Goal: Information Seeking & Learning: Learn about a topic

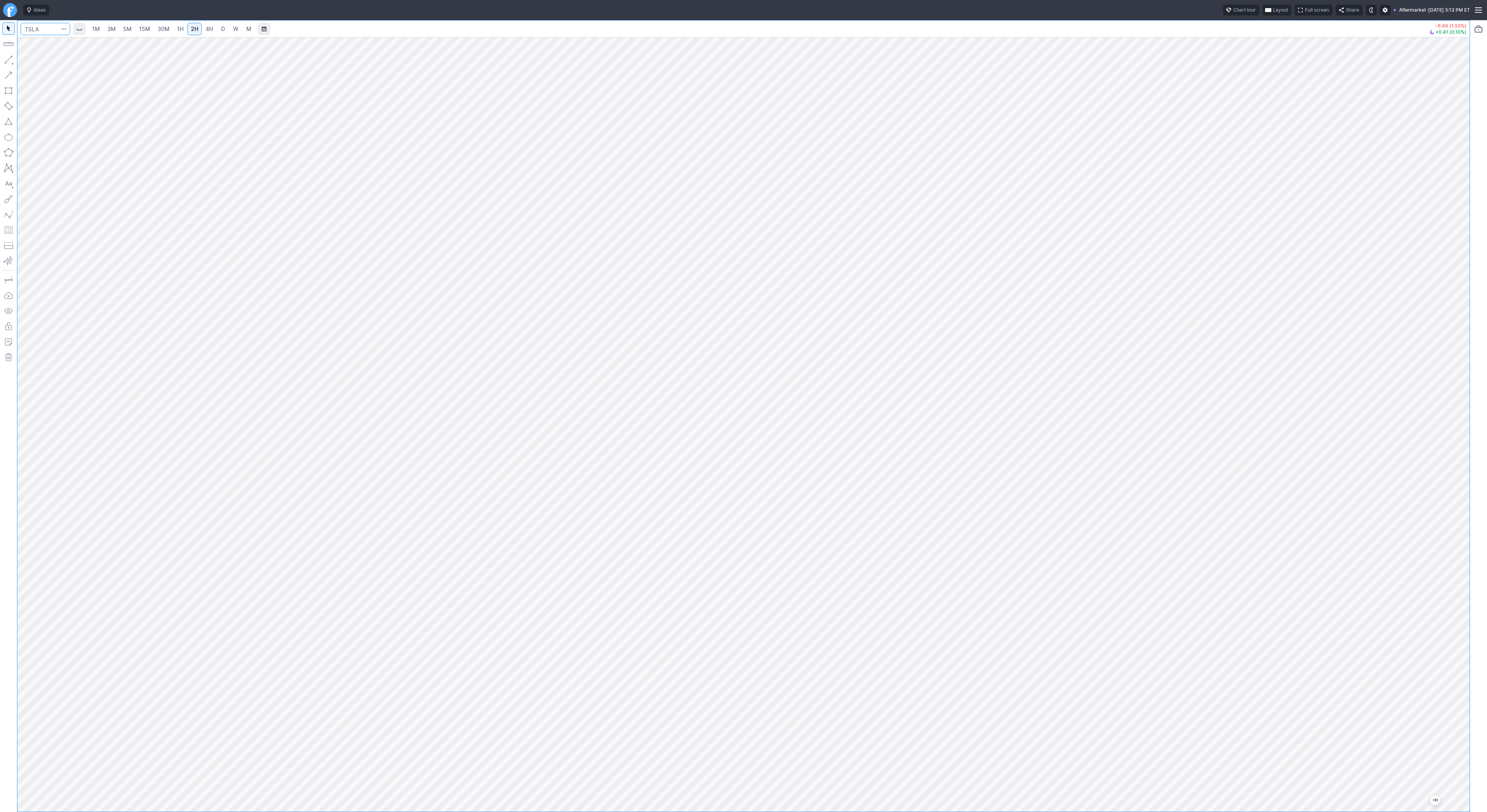
click at [28, 30] on input "Search" at bounding box center [45, 29] width 49 height 12
type input "@es"
click at [57, 47] on span "S&P 500" at bounding box center [62, 45] width 20 height 6
click at [42, 62] on span "Line" at bounding box center [45, 61] width 31 height 7
drag, startPoint x: 5, startPoint y: 57, endPoint x: 18, endPoint y: 76, distance: 23.0
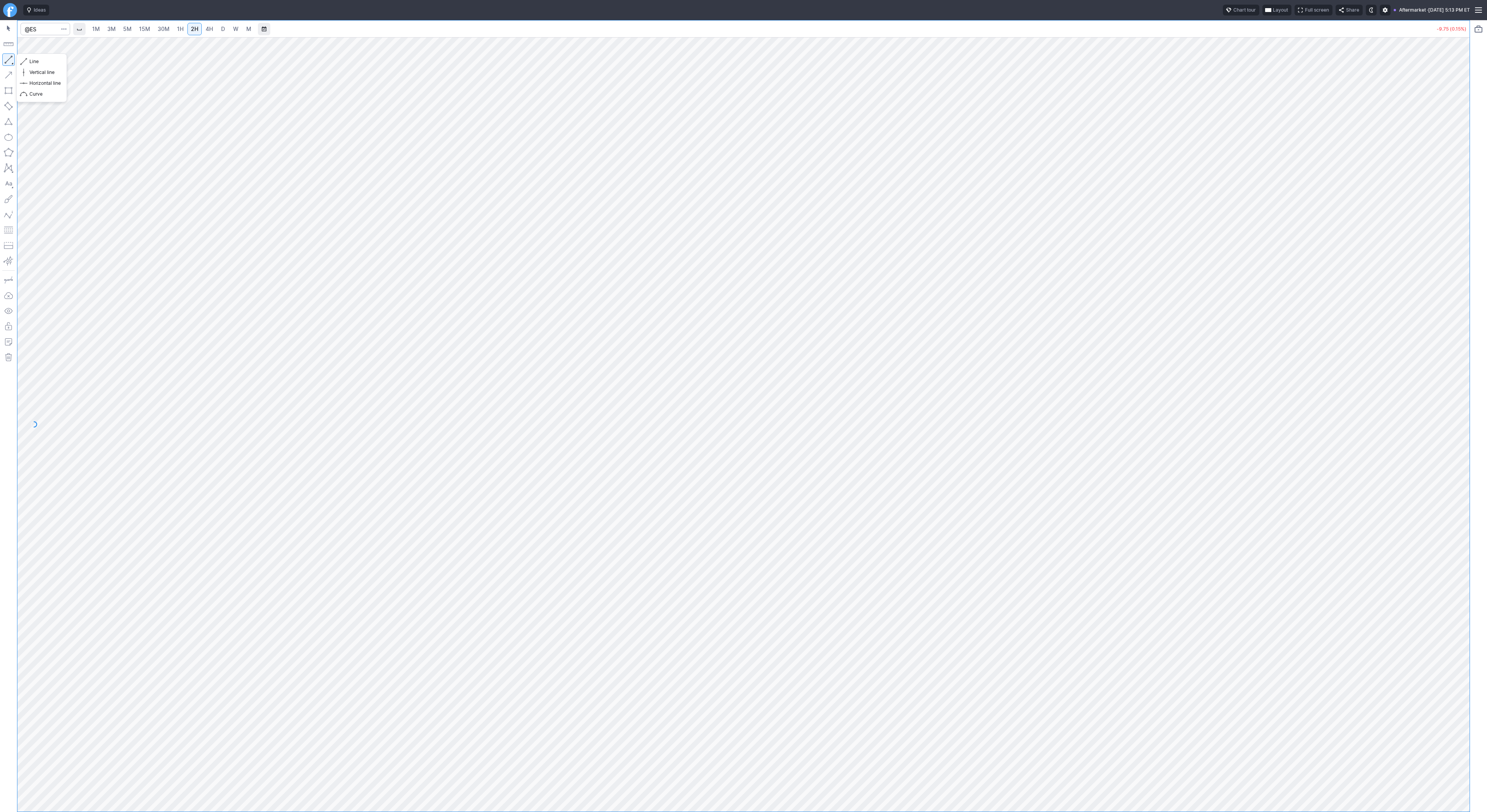
click at [5, 57] on button "button" at bounding box center [8, 59] width 12 height 12
click at [36, 28] on input "Search" at bounding box center [45, 29] width 49 height 12
click at [49, 29] on input "Search" at bounding box center [45, 29] width 49 height 12
type input "bmnr"
click at [34, 59] on span "Line" at bounding box center [45, 61] width 31 height 7
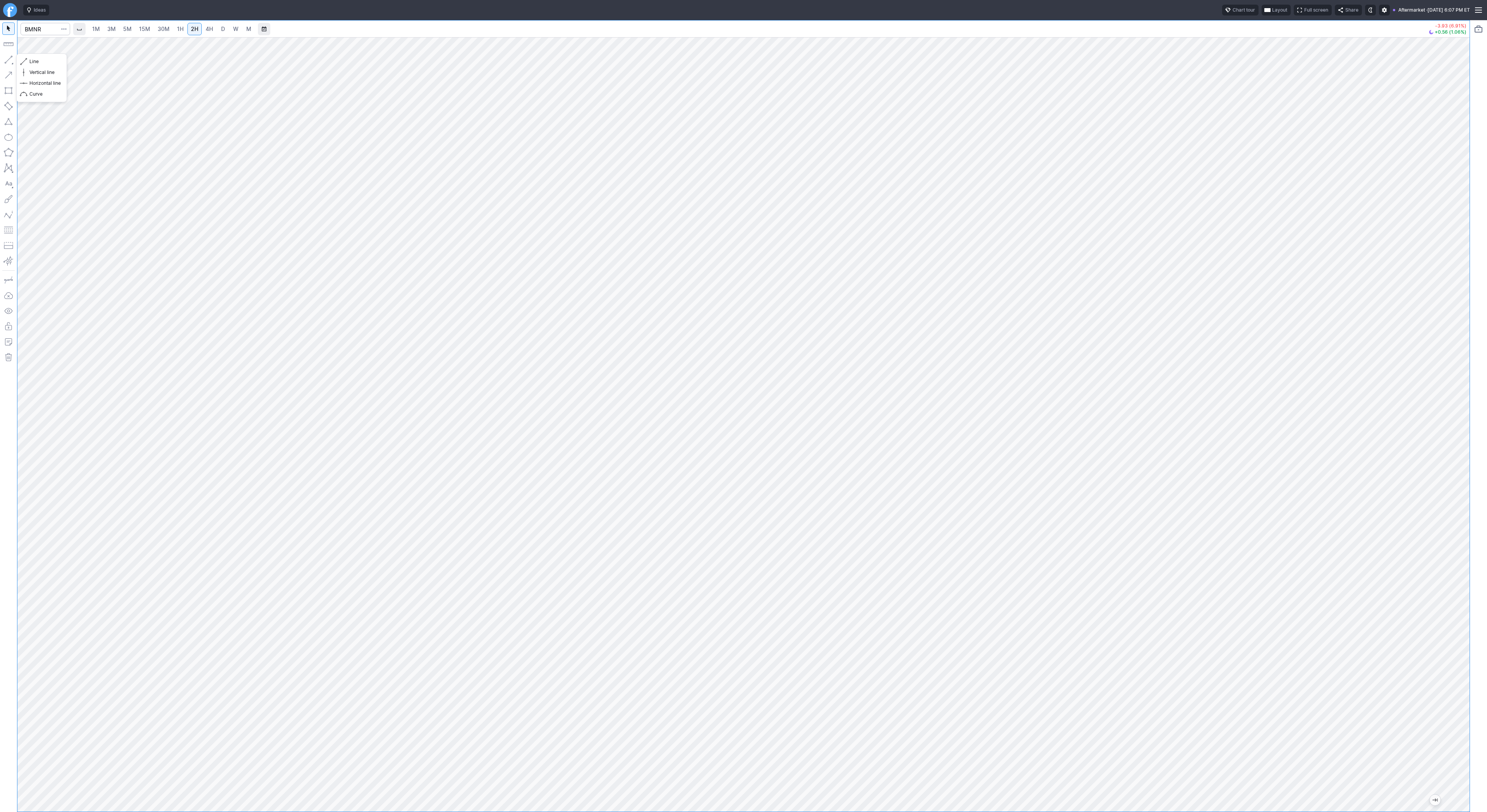
drag, startPoint x: 11, startPoint y: 62, endPoint x: 20, endPoint y: 84, distance: 23.8
click at [11, 62] on button "button" at bounding box center [8, 59] width 12 height 12
click at [36, 23] on input "Search" at bounding box center [45, 29] width 49 height 12
type input "iren"
click at [108, 30] on span "3M" at bounding box center [112, 29] width 9 height 7
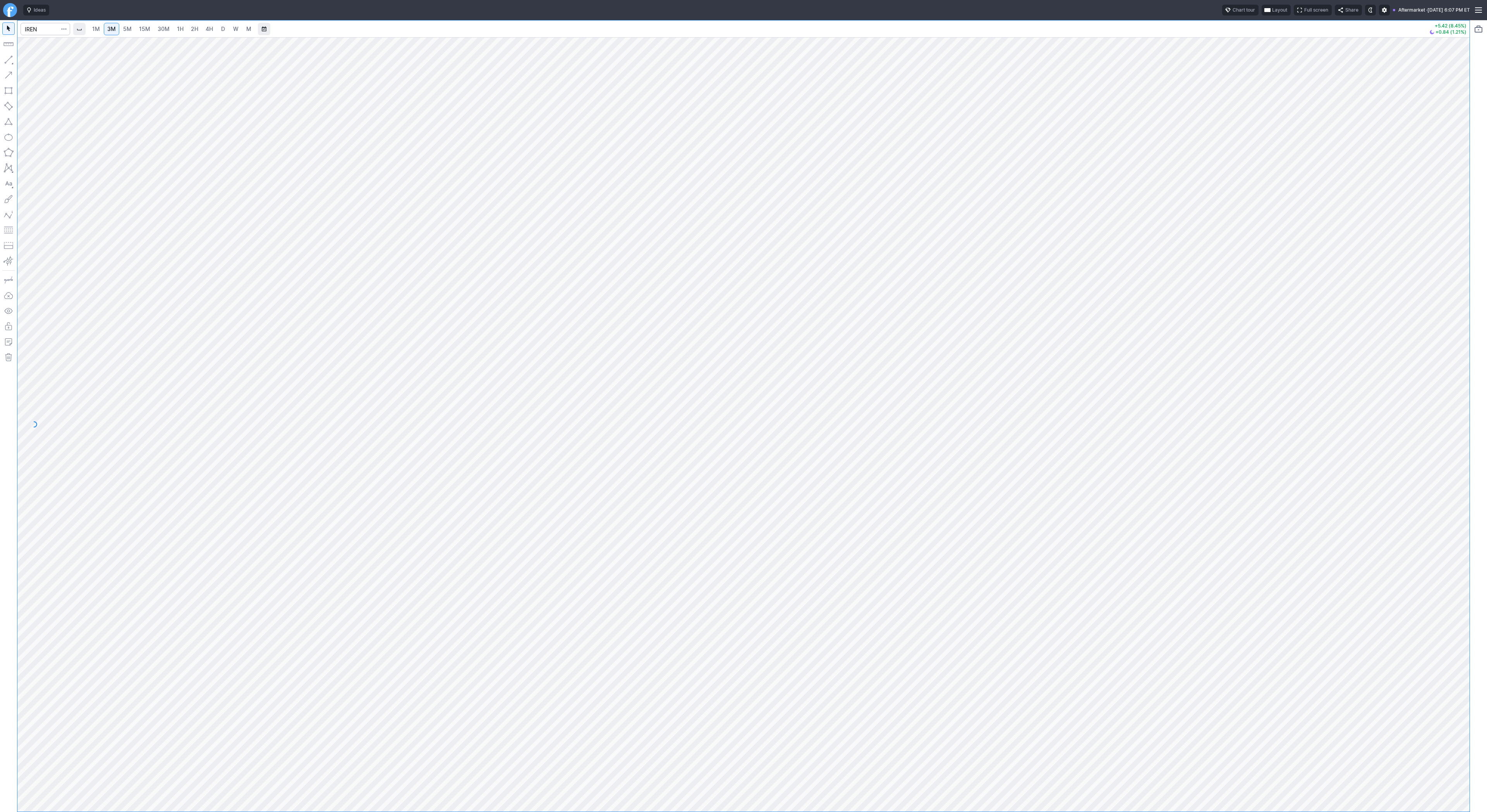
click at [216, 36] on div "1M 3M 5M 15M 30M 1H 2H 4H D W M" at bounding box center [749, 28] width 1353 height 18
click at [218, 30] on link "D" at bounding box center [223, 29] width 12 height 12
click at [0, 236] on html "Ideas Chart tour Layout Full screen Share Aftermarket · Tue OCT 14 2025 6:07 PM…" at bounding box center [743, 406] width 1487 height 812
click at [206, 28] on span "4H" at bounding box center [209, 29] width 7 height 7
click at [222, 26] on span "D" at bounding box center [223, 29] width 4 height 7
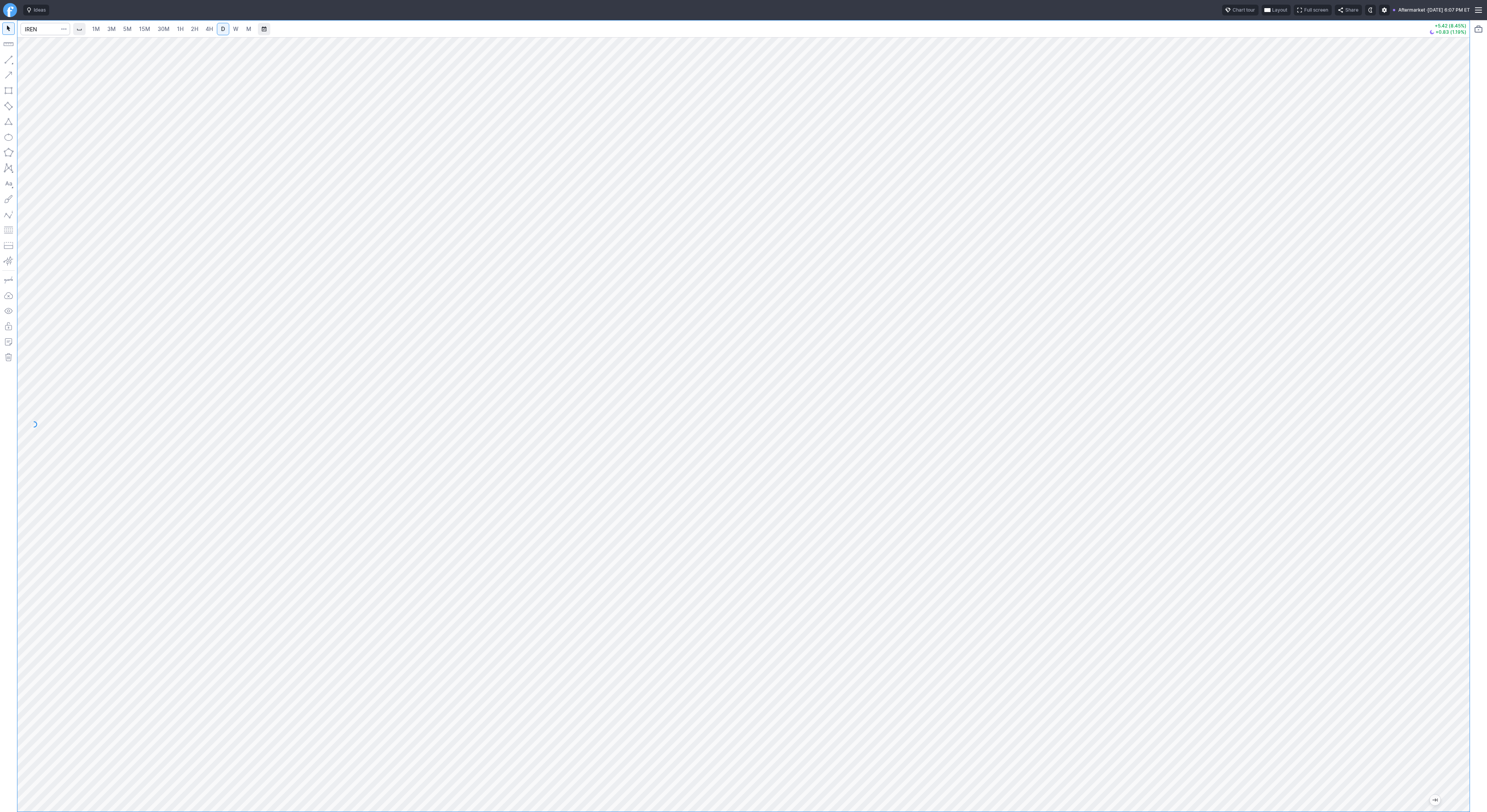
click at [1438, 262] on div at bounding box center [743, 424] width 1452 height 774
click at [10, 61] on button "button" at bounding box center [8, 59] width 12 height 12
click at [11, 59] on button "button" at bounding box center [8, 59] width 12 height 12
drag, startPoint x: 6, startPoint y: 59, endPoint x: 55, endPoint y: 94, distance: 60.2
click at [6, 59] on button "button" at bounding box center [8, 59] width 12 height 12
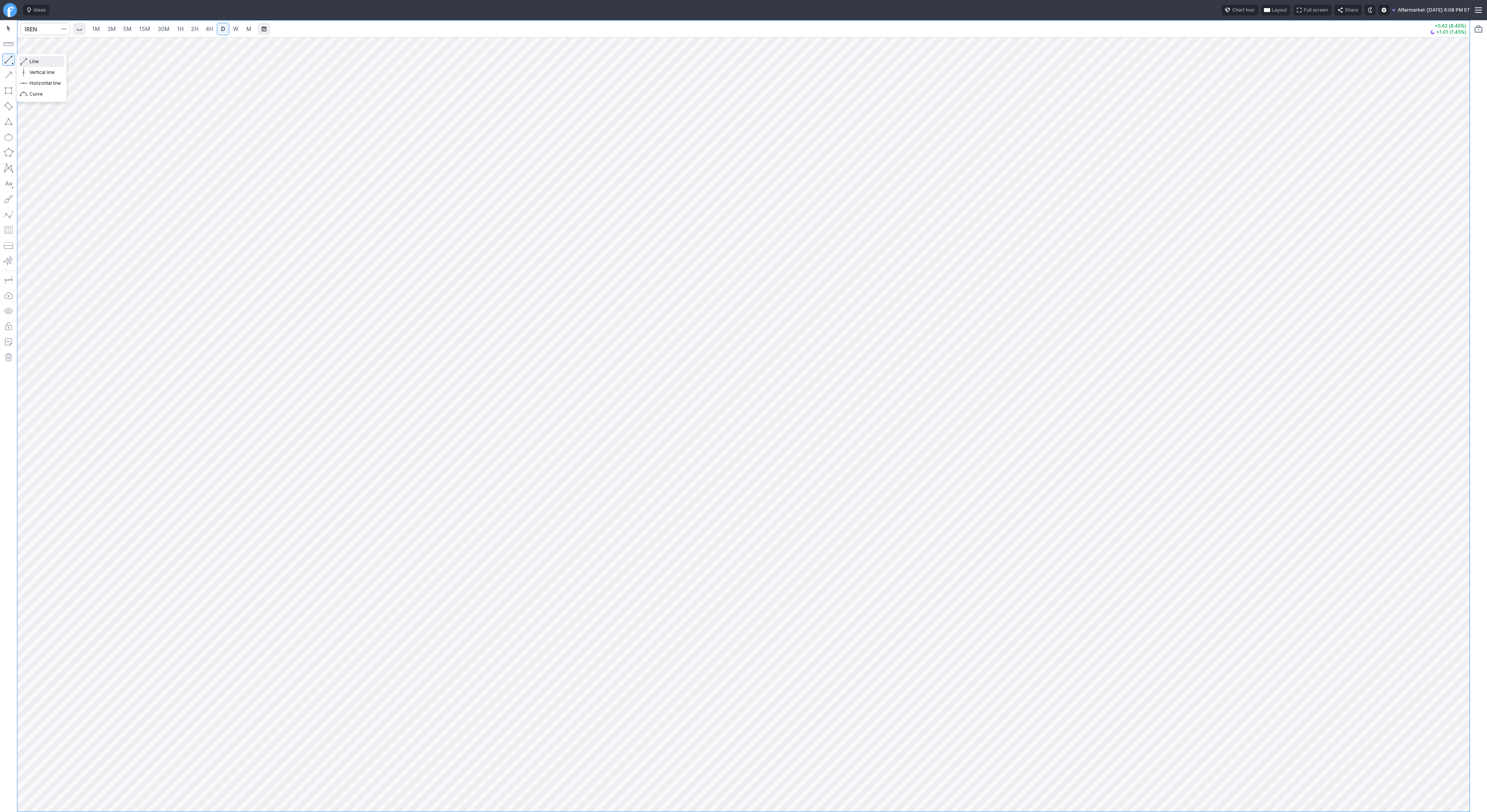
click at [43, 62] on span "Line" at bounding box center [45, 61] width 31 height 7
click at [27, 61] on button "Line" at bounding box center [41, 62] width 45 height 11
click at [12, 57] on button "button" at bounding box center [8, 59] width 12 height 12
click at [26, 60] on span "button" at bounding box center [24, 62] width 5 height 11
click at [12, 57] on button "button" at bounding box center [8, 59] width 12 height 12
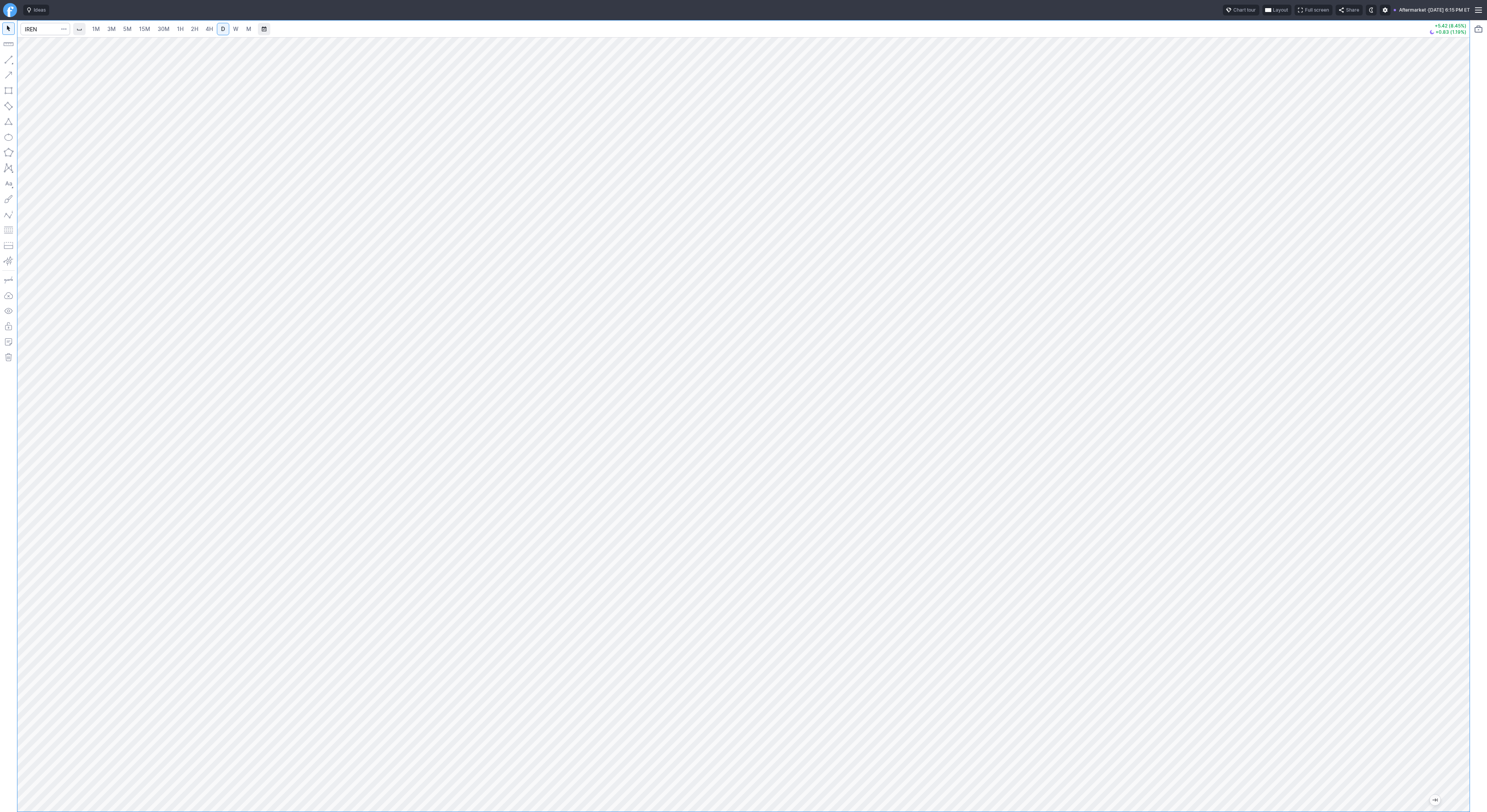
click at [9, 57] on button "button" at bounding box center [8, 59] width 12 height 12
click at [35, 59] on span "Line" at bounding box center [45, 61] width 31 height 7
click at [28, 62] on button "Line" at bounding box center [41, 62] width 45 height 11
click at [11, 57] on button "button" at bounding box center [8, 59] width 12 height 12
click at [7, 55] on button "button" at bounding box center [8, 59] width 12 height 12
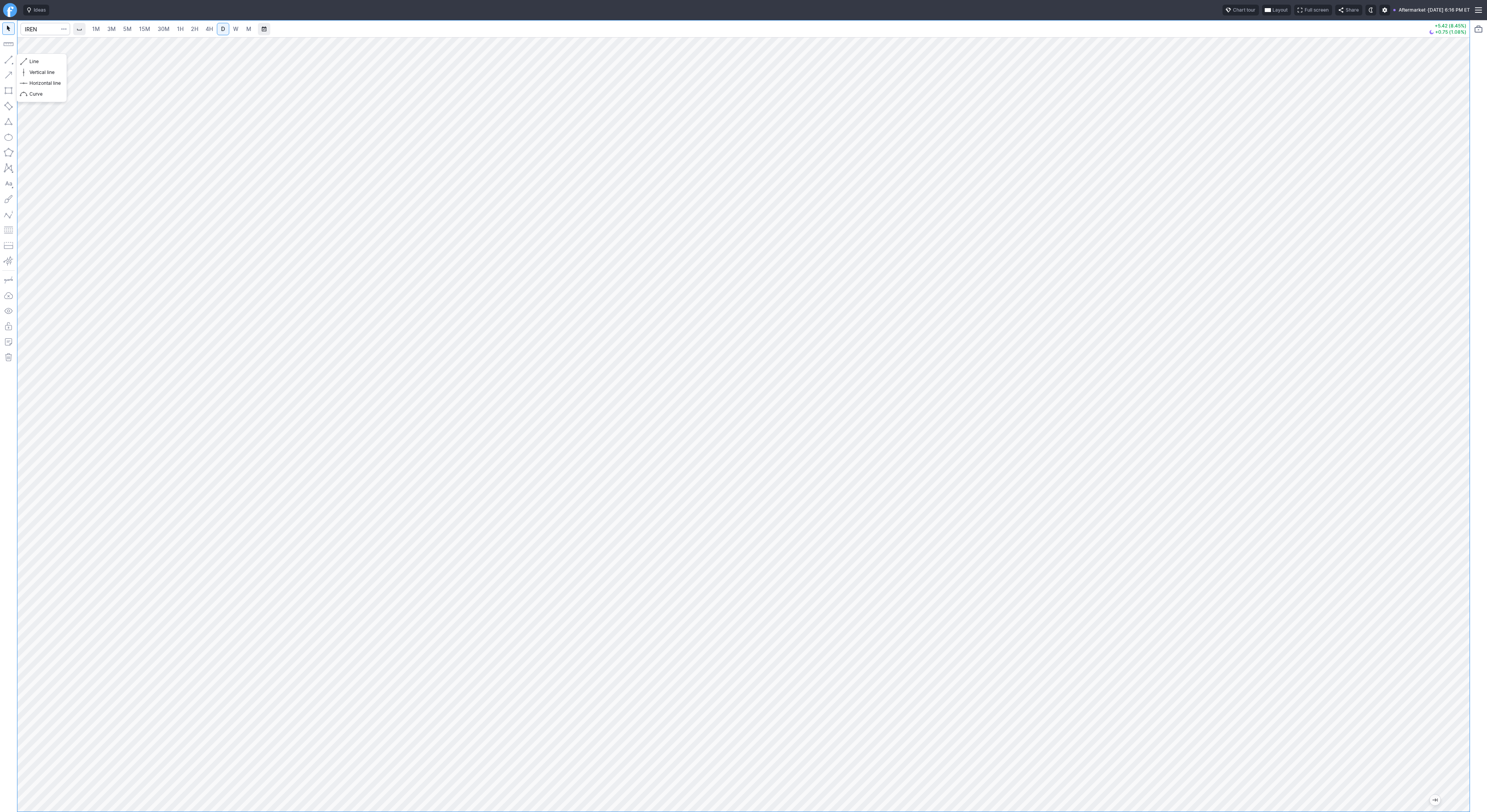
click at [6, 57] on button "button" at bounding box center [8, 59] width 12 height 12
click at [6, 57] on button "button" at bounding box center [8, 59] width 12 height 12
click at [33, 61] on span "Line" at bounding box center [45, 61] width 31 height 7
drag, startPoint x: 7, startPoint y: 58, endPoint x: 7, endPoint y: 64, distance: 6.0
click at [7, 59] on button "button" at bounding box center [8, 59] width 12 height 12
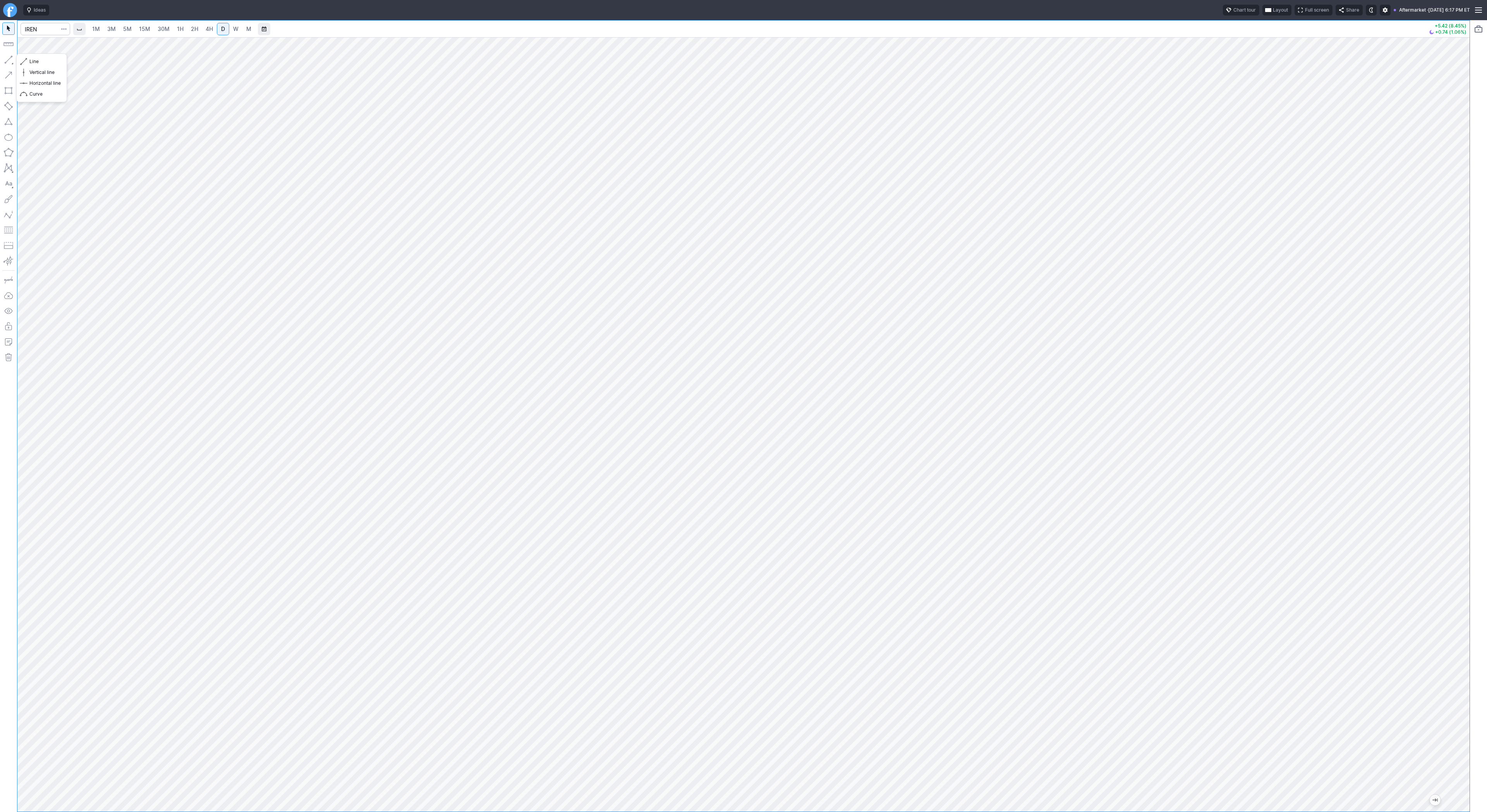
drag, startPoint x: 7, startPoint y: 57, endPoint x: 23, endPoint y: 81, distance: 28.8
click at [7, 58] on button "button" at bounding box center [8, 59] width 12 height 12
drag, startPoint x: 1470, startPoint y: 174, endPoint x: 1462, endPoint y: 206, distance: 33.0
click at [1460, 221] on div "1M 3M 5M 15M 30M 1H 2H 4H D W M +5.42 (8.45%) +0.74 (1.06%)" at bounding box center [743, 416] width 1487 height 792
click at [1442, 510] on div at bounding box center [743, 424] width 1452 height 774
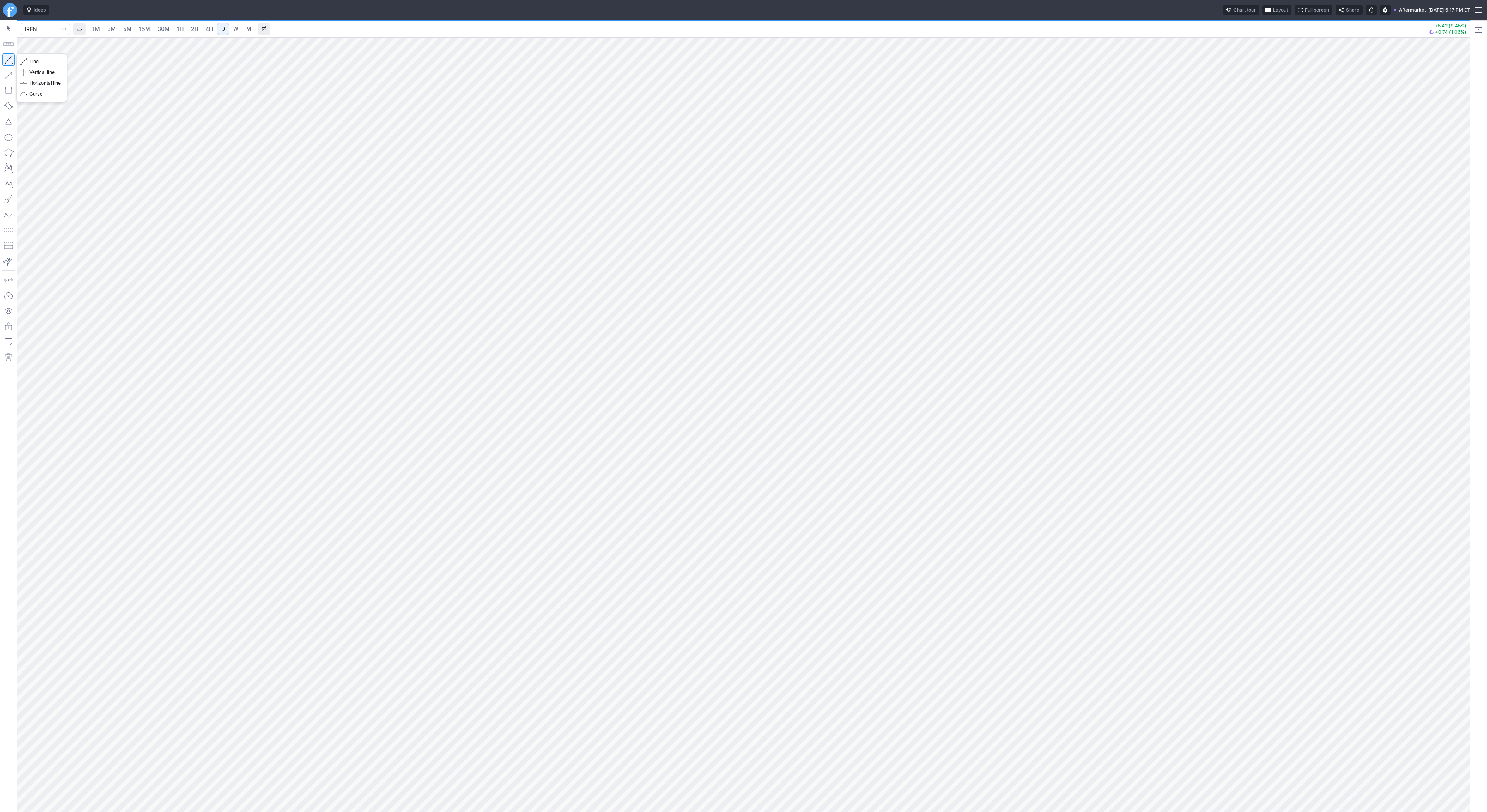
drag, startPoint x: 3, startPoint y: 61, endPoint x: 12, endPoint y: 148, distance: 87.5
click at [3, 63] on button "button" at bounding box center [8, 59] width 12 height 12
click at [230, 30] on link "W" at bounding box center [236, 29] width 12 height 12
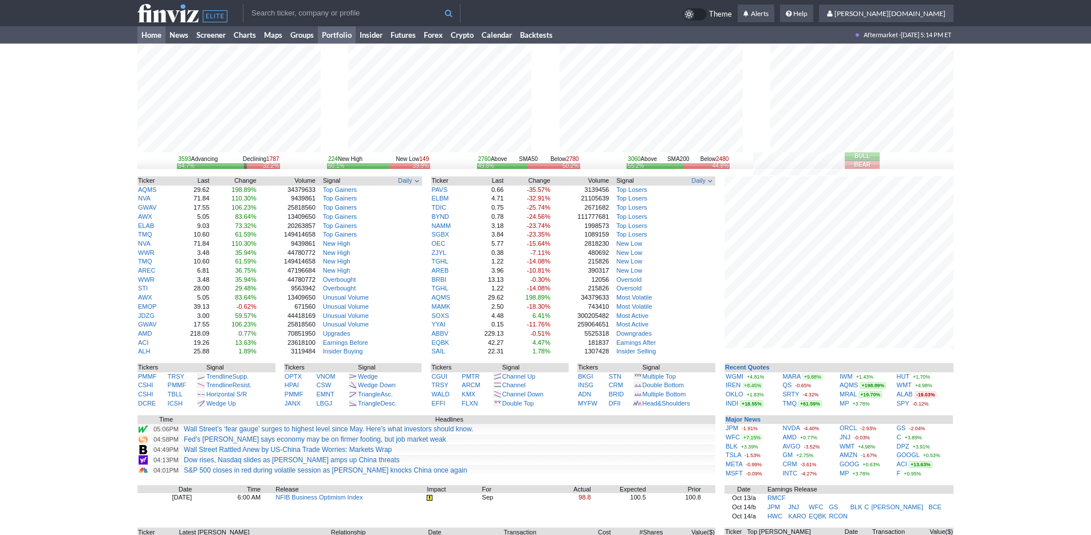
click at [339, 37] on link "Portfolio" at bounding box center [337, 34] width 38 height 17
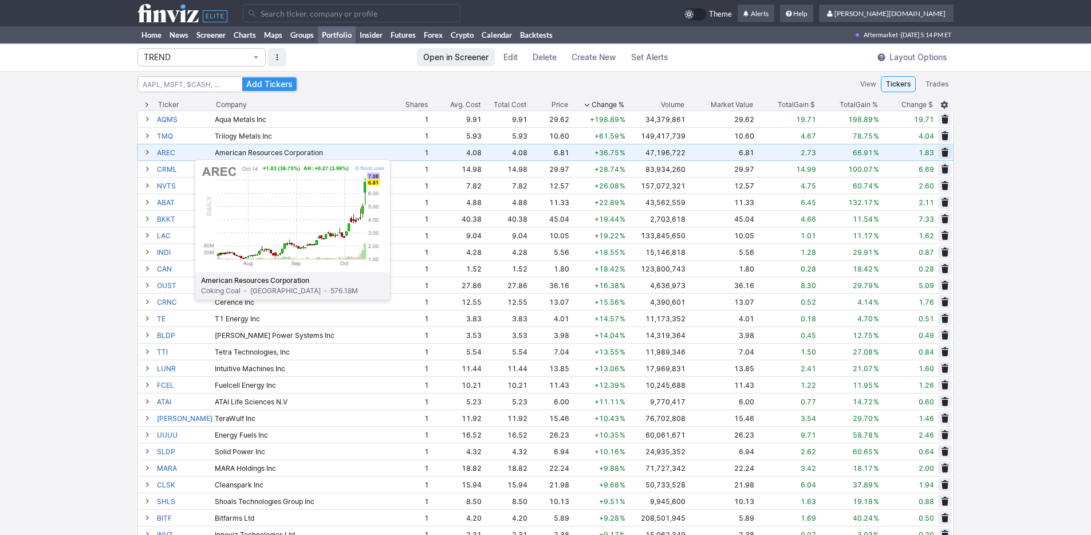
click at [166, 153] on link "AREC" at bounding box center [185, 152] width 56 height 16
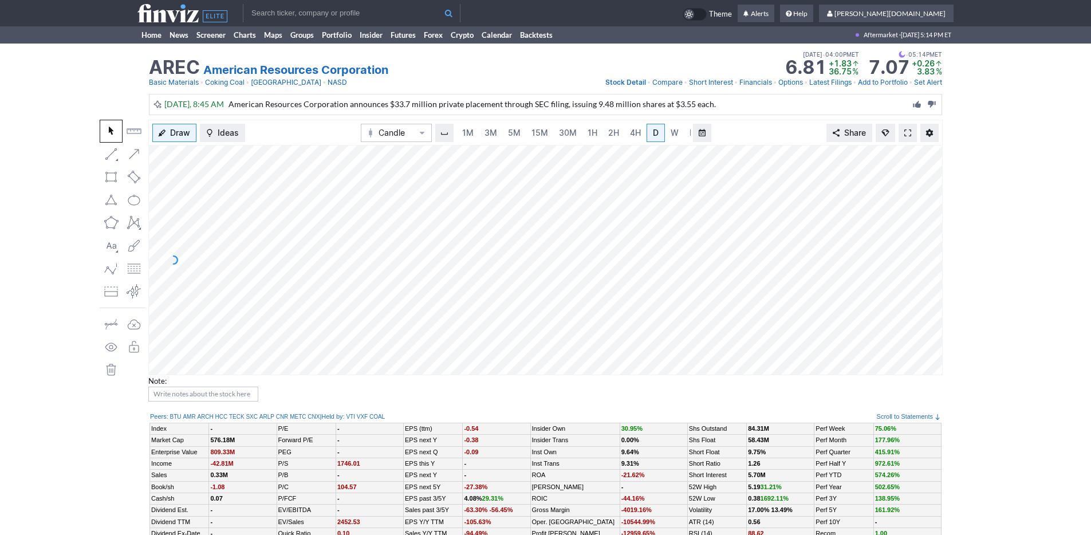
scroll to position [0, 11]
click at [485, 128] on link "3M" at bounding box center [479, 133] width 23 height 18
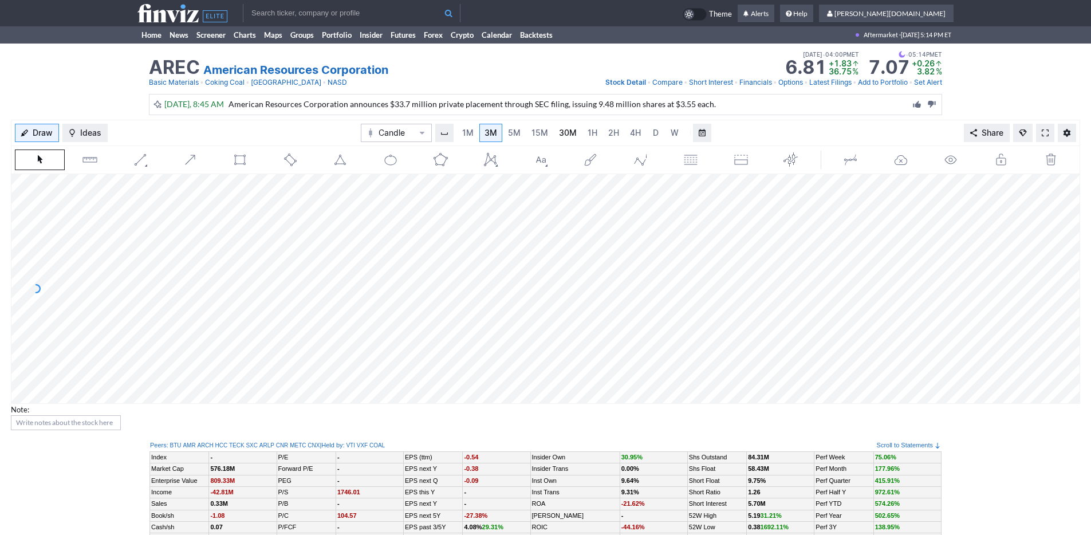
click at [555, 132] on link "30M" at bounding box center [568, 133] width 28 height 18
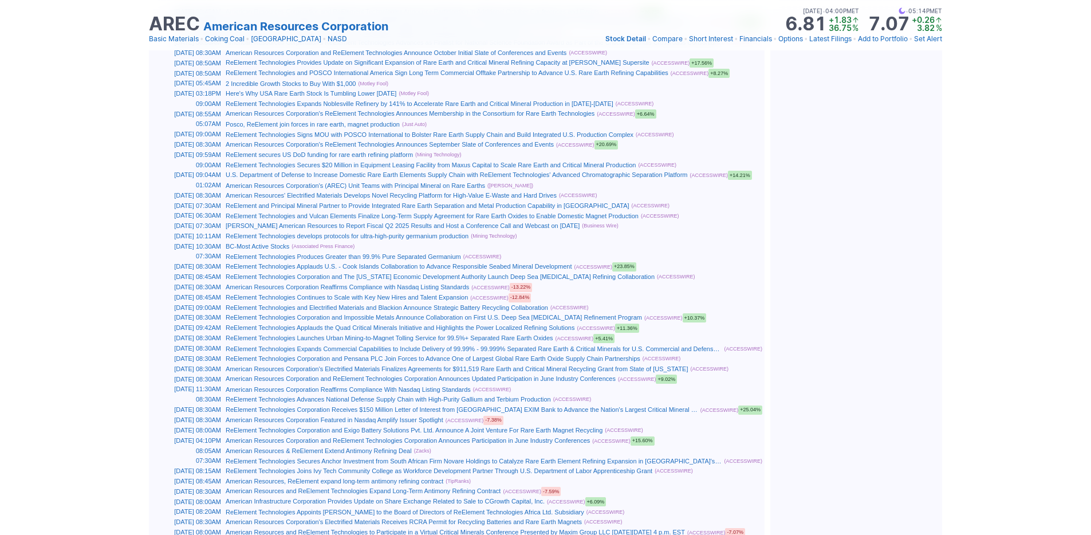
scroll to position [1522, 0]
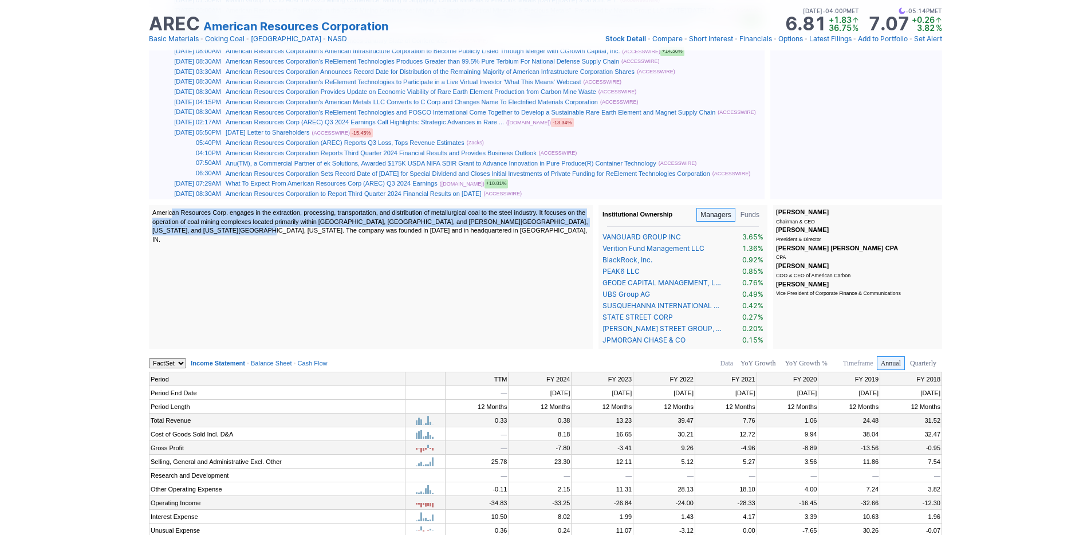
drag, startPoint x: 176, startPoint y: 215, endPoint x: 358, endPoint y: 231, distance: 182.9
click at [358, 231] on div "American Resources Corp. engages in the extraction, processing, transportation,…" at bounding box center [370, 226] width 437 height 36
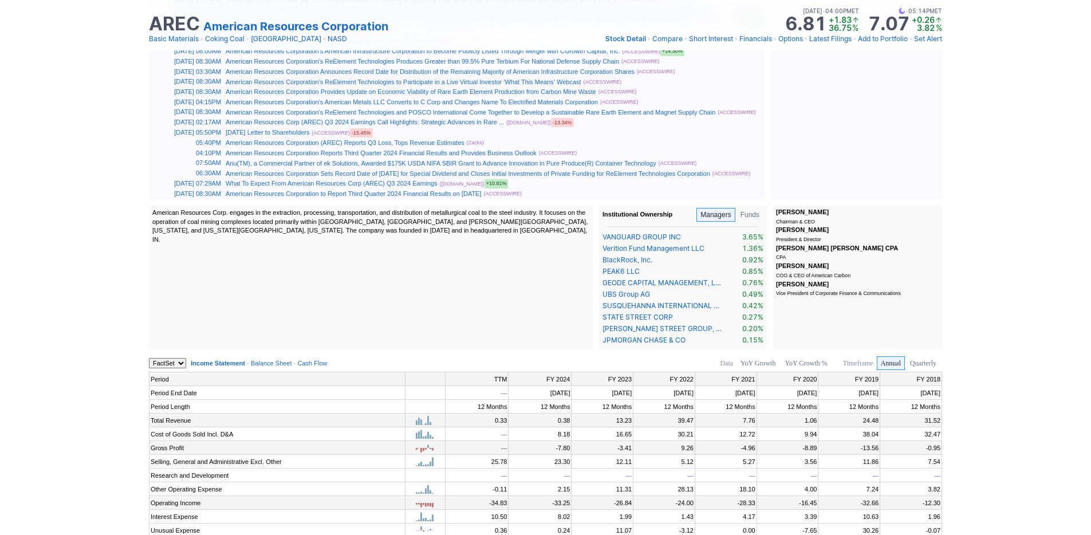
click at [413, 229] on div "American Resources Corp. engages in the extraction, processing, transportation,…" at bounding box center [370, 226] width 437 height 36
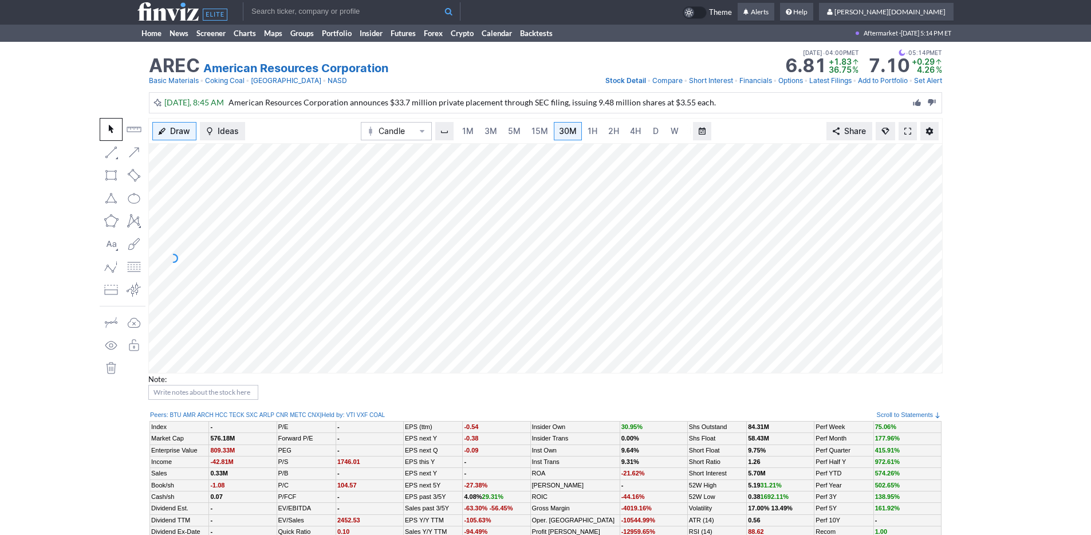
scroll to position [0, 0]
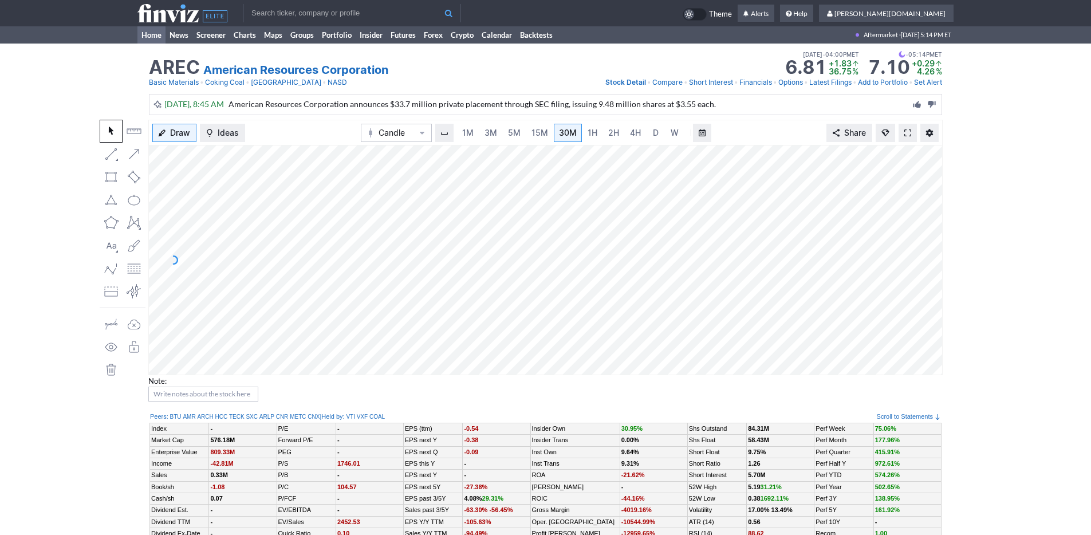
click at [147, 36] on link "Home" at bounding box center [151, 34] width 28 height 17
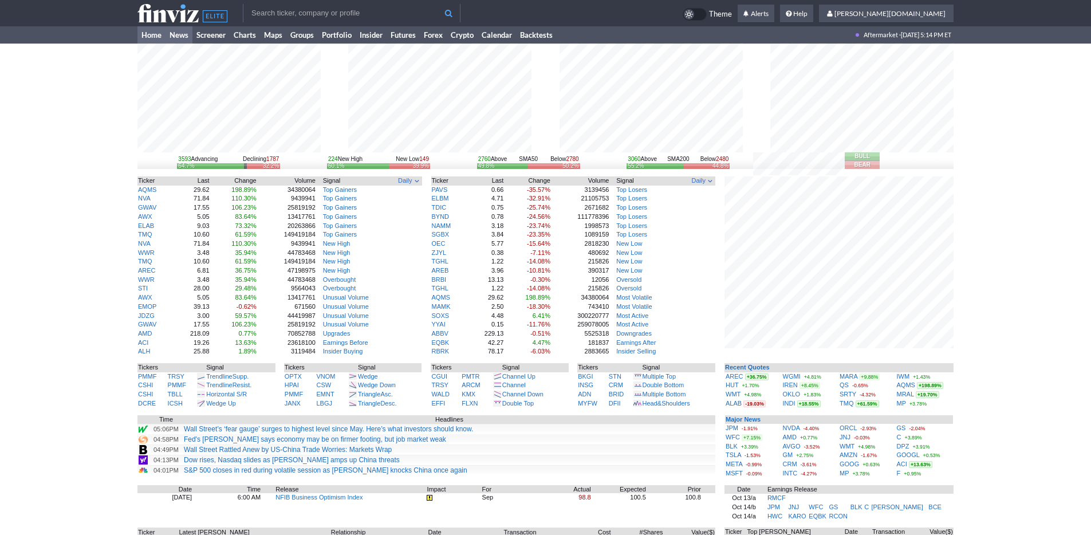
click at [182, 38] on link "News" at bounding box center [178, 34] width 27 height 17
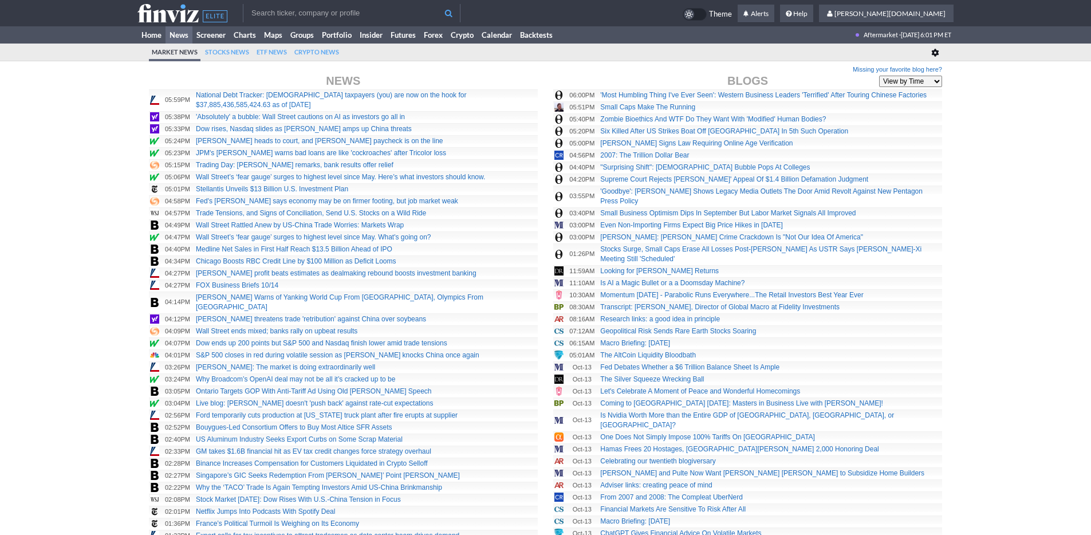
click at [219, 34] on link "Screener" at bounding box center [210, 34] width 37 height 17
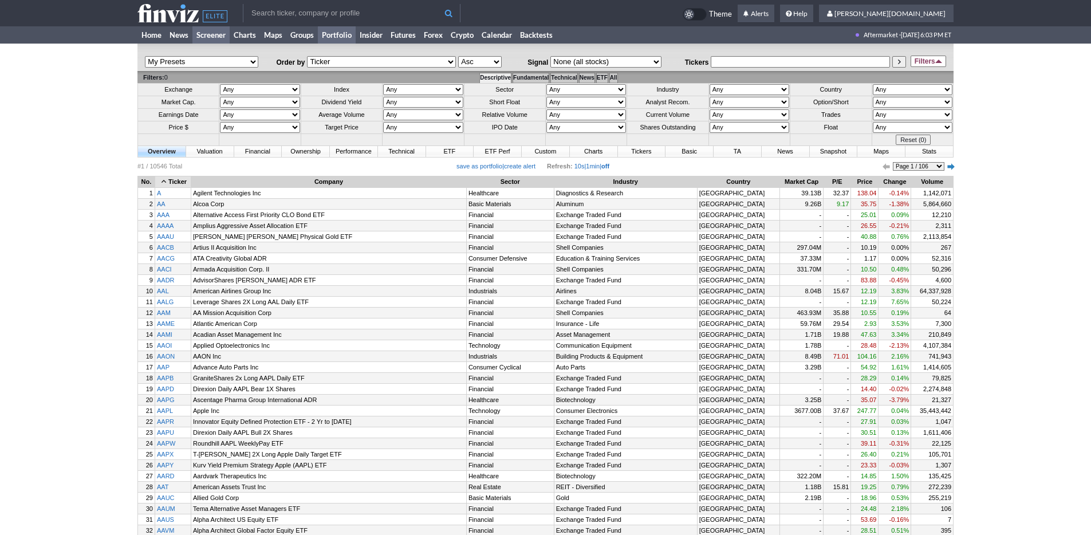
click at [350, 36] on link "Portfolio" at bounding box center [337, 34] width 38 height 17
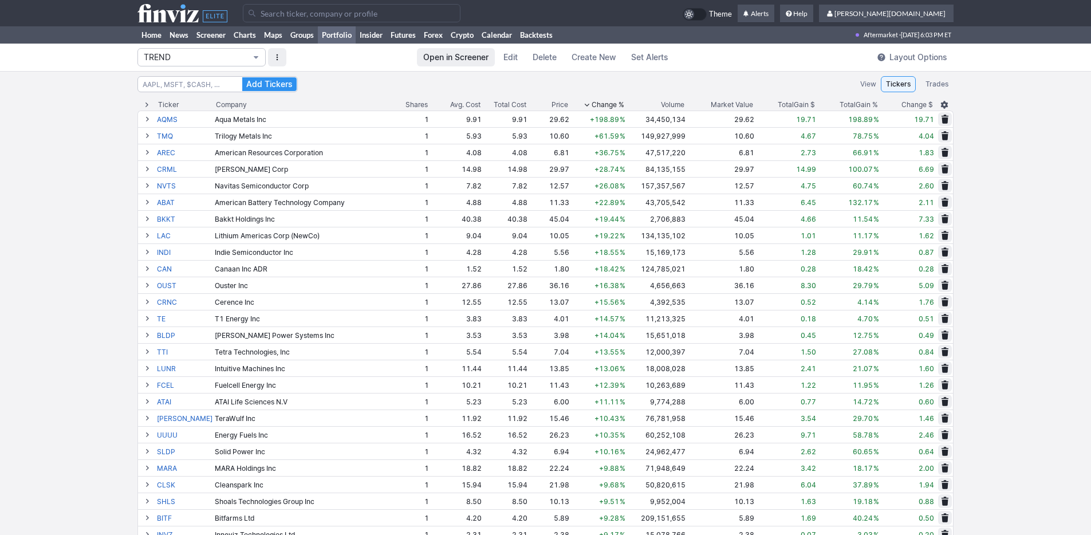
click at [222, 53] on span "TREND" at bounding box center [196, 57] width 104 height 11
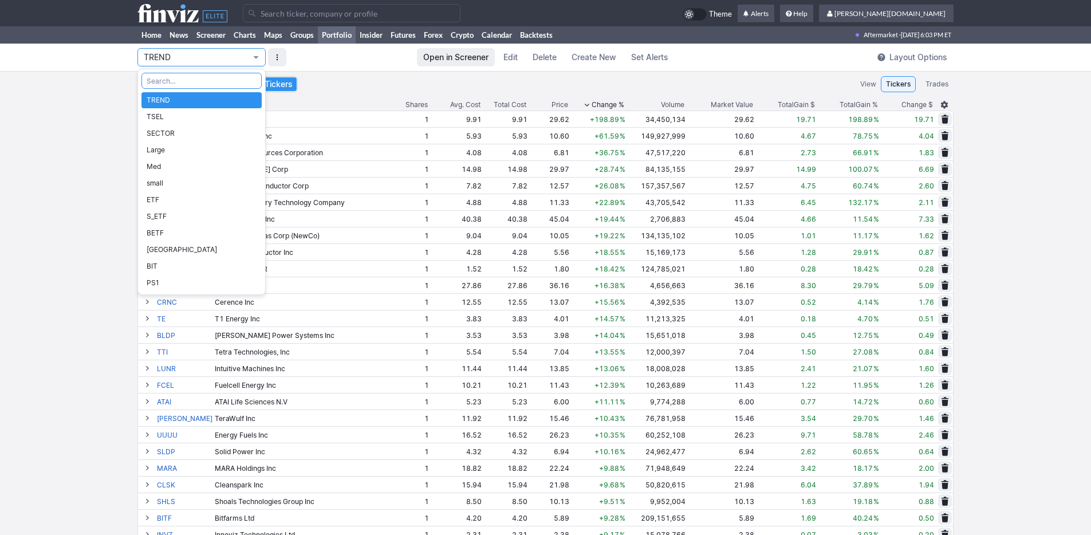
click at [543, 74] on div at bounding box center [545, 267] width 1091 height 535
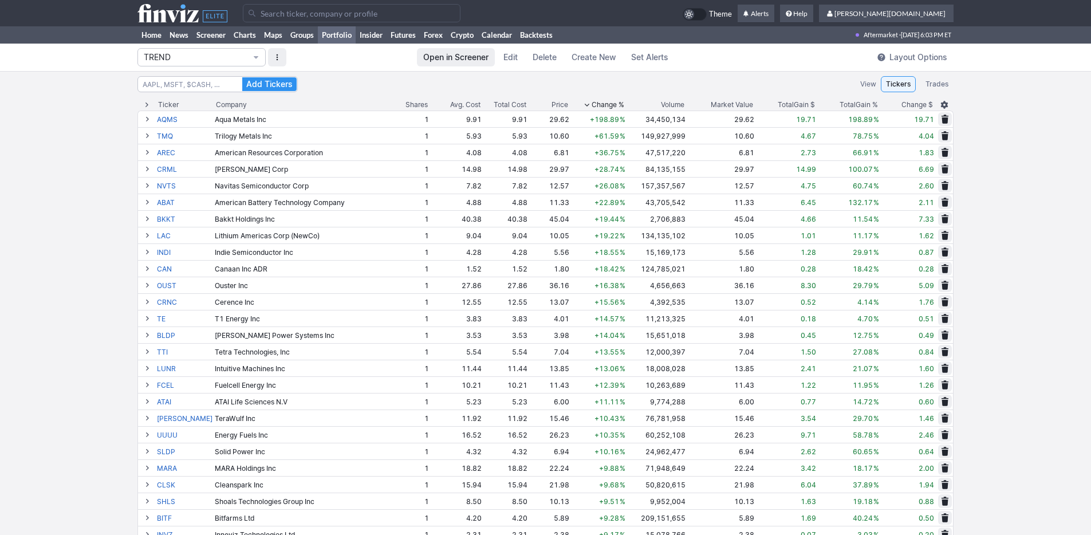
click at [595, 107] on span "Change %" at bounding box center [608, 104] width 33 height 11
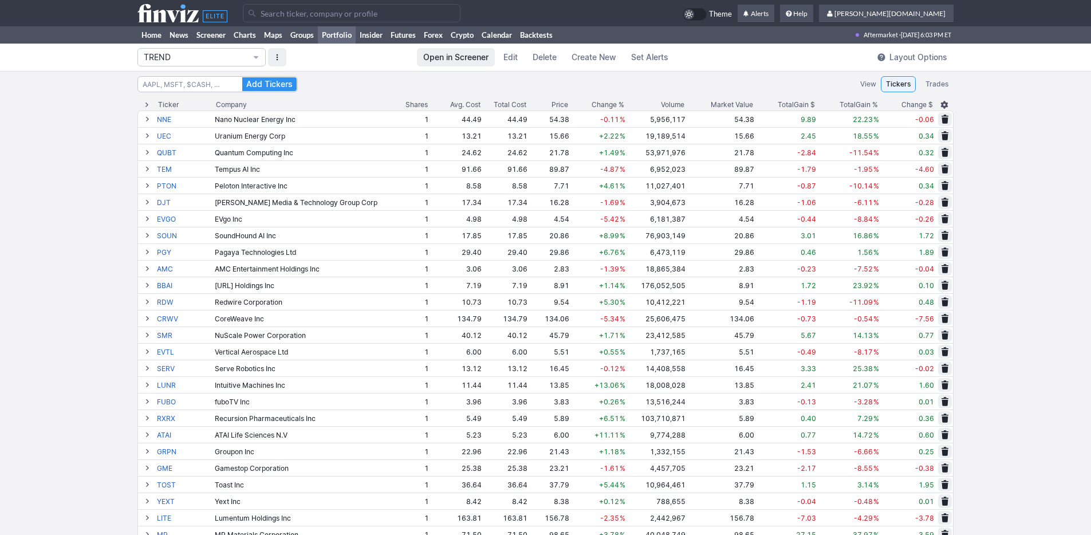
click at [595, 103] on span "Change %" at bounding box center [608, 104] width 33 height 11
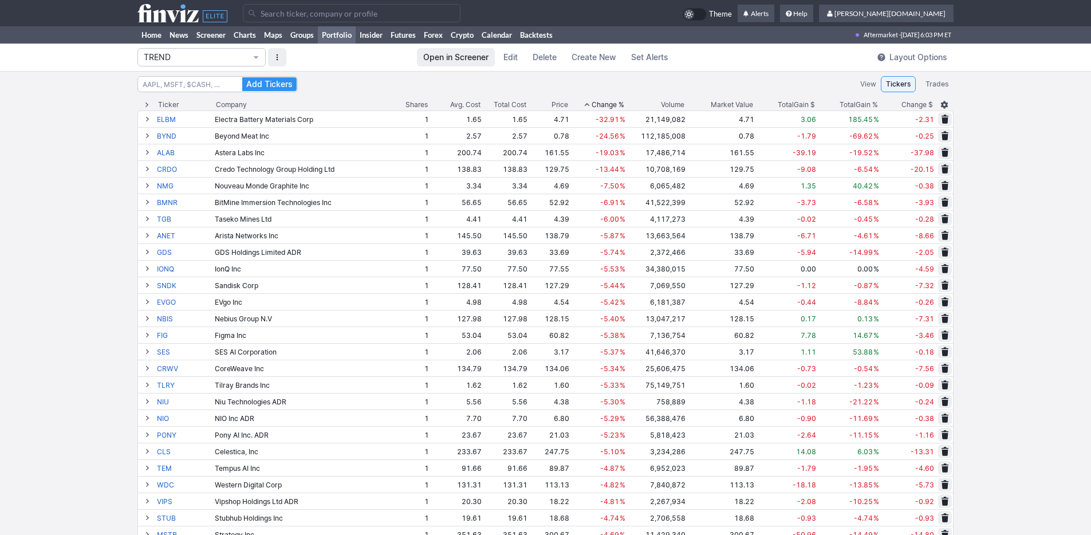
click at [595, 103] on span "Change %" at bounding box center [608, 104] width 33 height 11
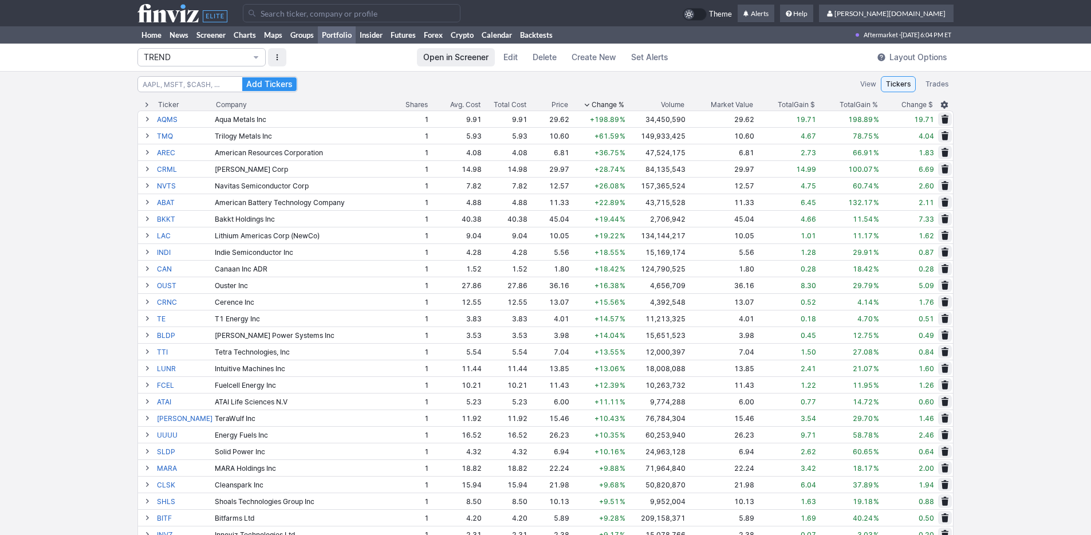
click at [844, 103] on span "Total" at bounding box center [848, 104] width 16 height 11
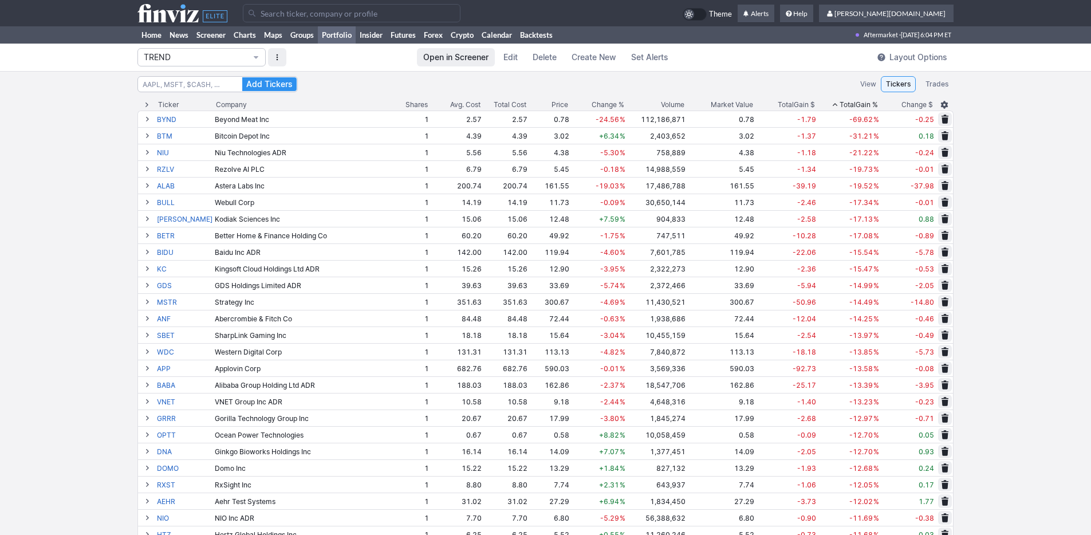
click at [850, 103] on span "Total" at bounding box center [848, 104] width 16 height 11
